Goal: Navigation & Orientation: Understand site structure

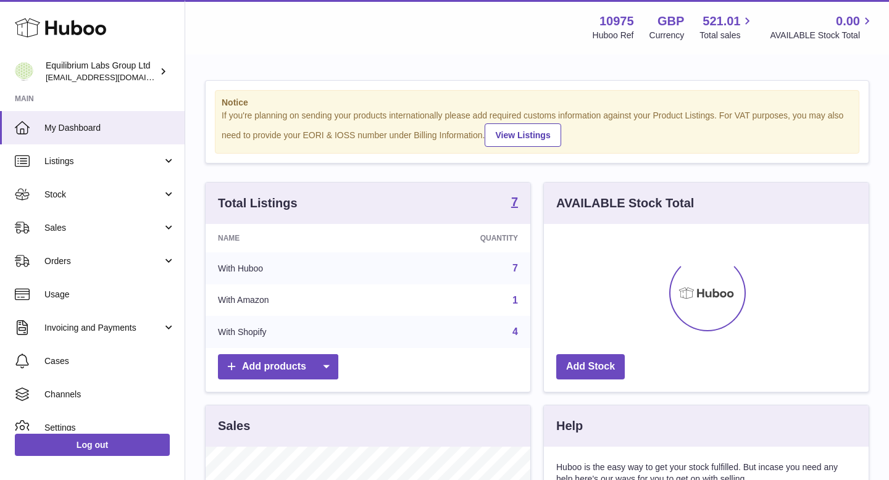
scroll to position [193, 325]
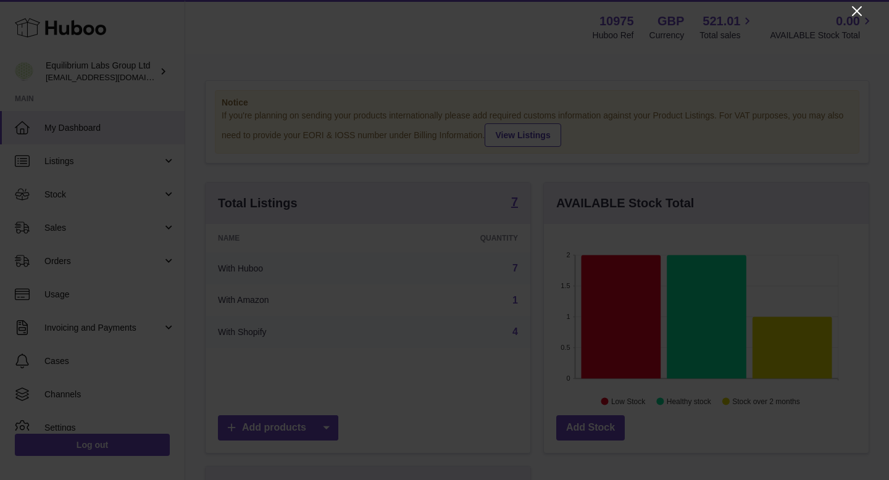
click at [859, 13] on icon "Close" at bounding box center [857, 11] width 10 height 10
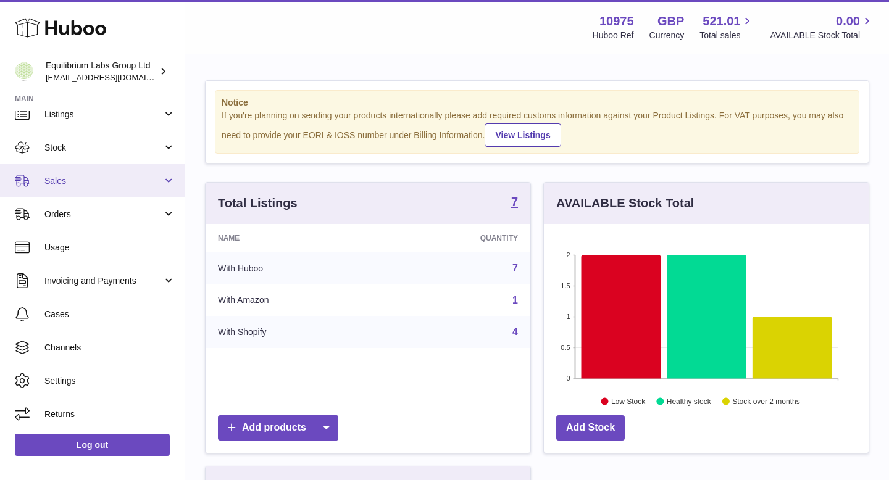
scroll to position [0, 0]
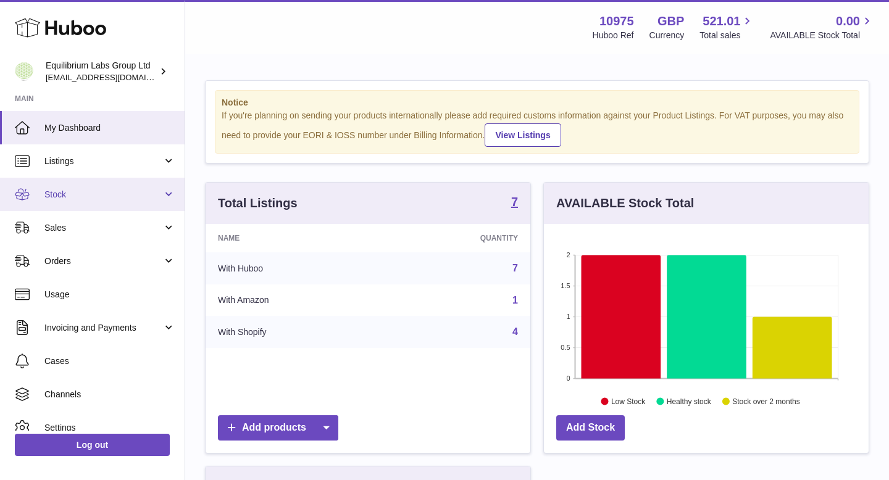
click at [127, 191] on span "Stock" at bounding box center [103, 195] width 118 height 12
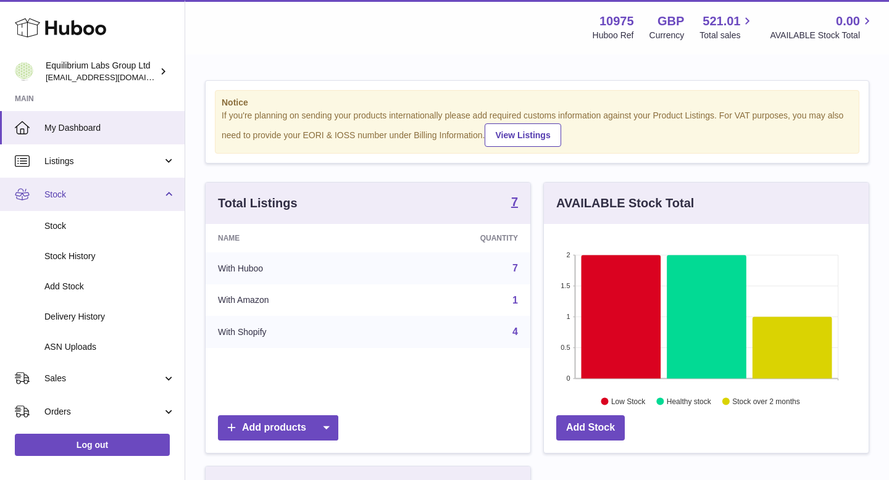
click at [127, 191] on span "Stock" at bounding box center [103, 195] width 118 height 12
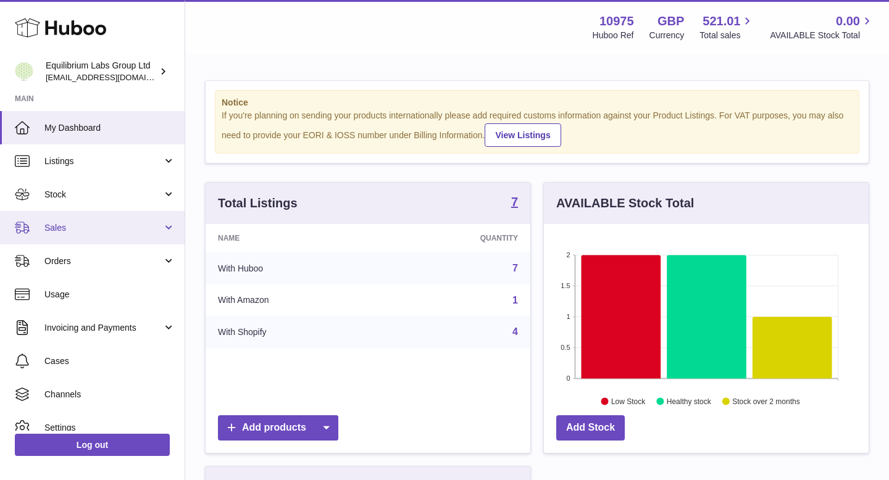
click at [117, 235] on link "Sales" at bounding box center [92, 227] width 185 height 33
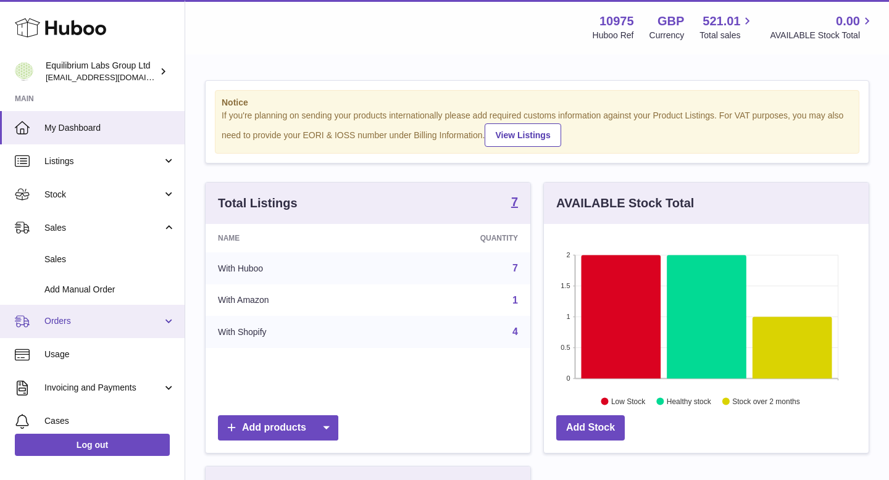
click at [102, 310] on link "Orders" at bounding box center [92, 321] width 185 height 33
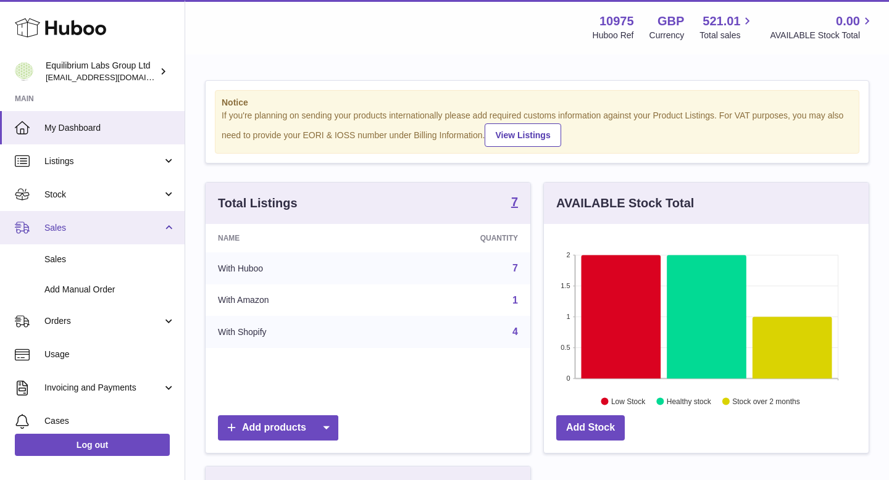
click at [116, 231] on span "Sales" at bounding box center [103, 228] width 118 height 12
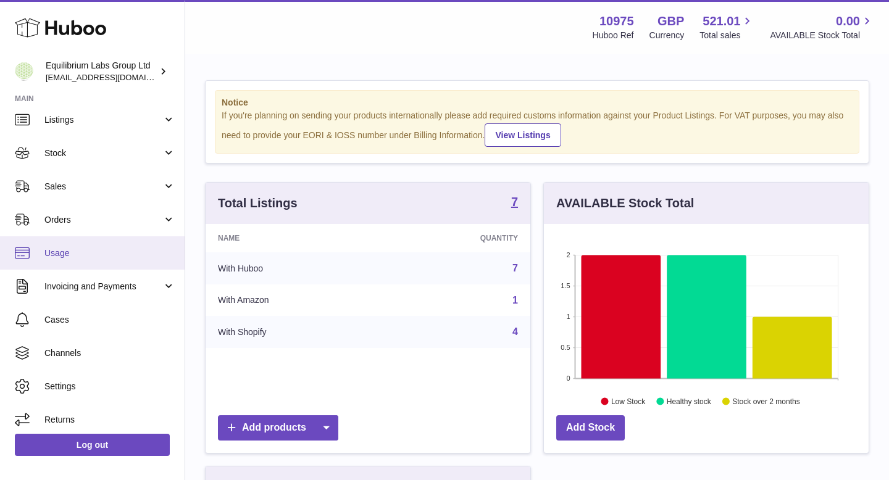
scroll to position [47, 0]
